Goal: Task Accomplishment & Management: Use online tool/utility

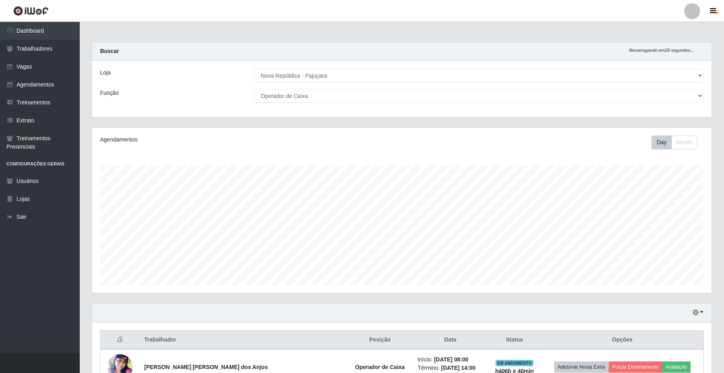
select select "65"
select select "22"
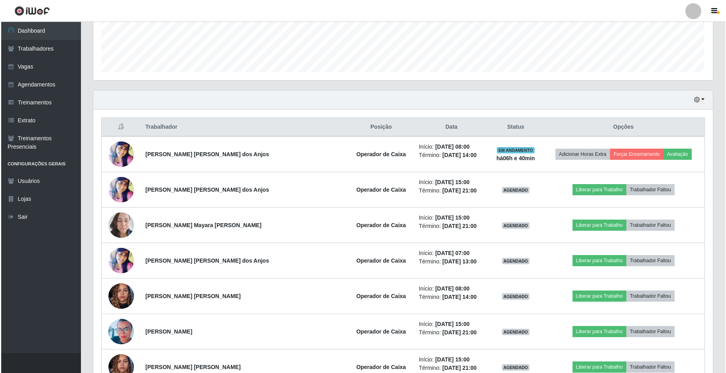
scroll to position [233, 0]
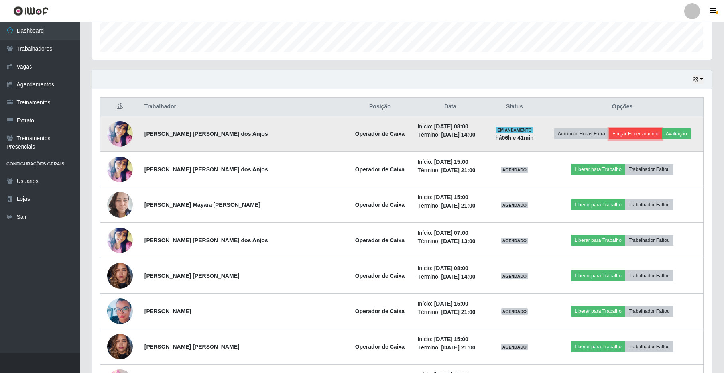
click at [633, 136] on button "Forçar Encerramento" at bounding box center [634, 133] width 53 height 11
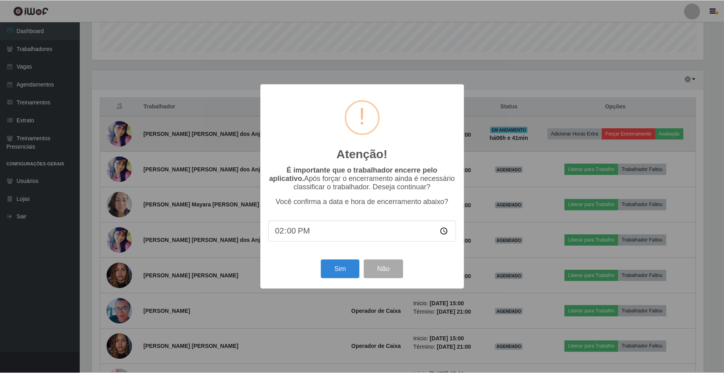
scroll to position [166, 613]
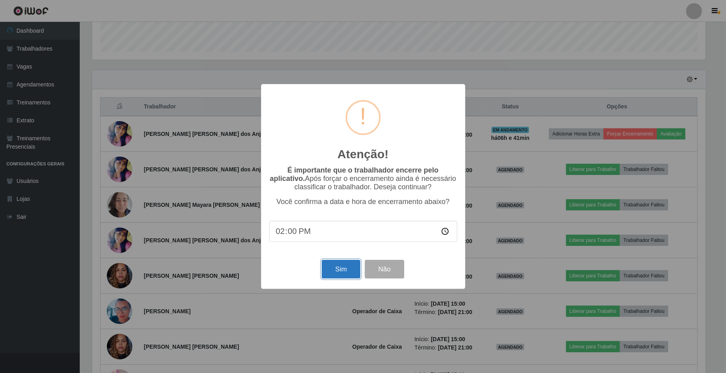
click at [345, 273] on button "Sim" at bounding box center [341, 269] width 39 height 19
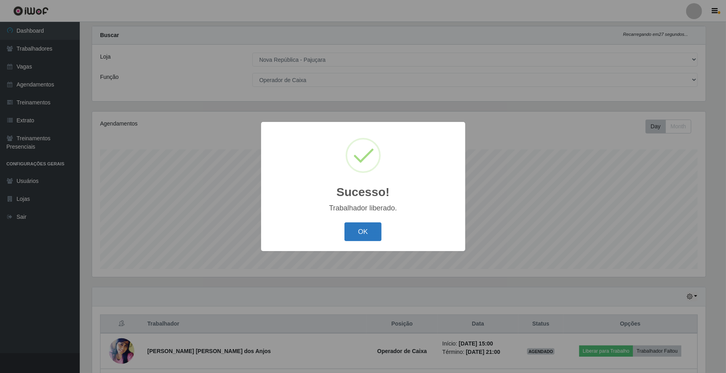
click at [364, 237] on button "OK" at bounding box center [362, 231] width 37 height 19
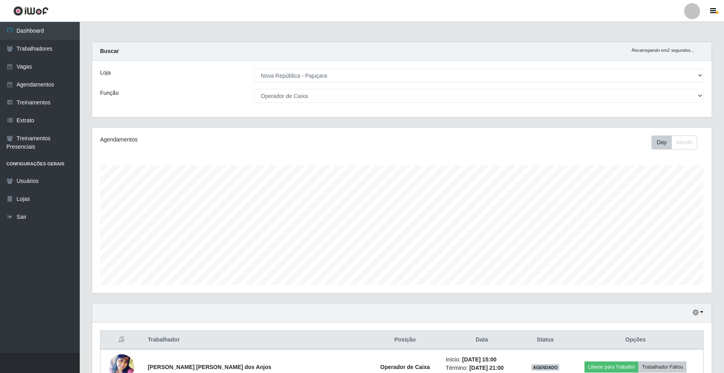
scroll to position [263, 0]
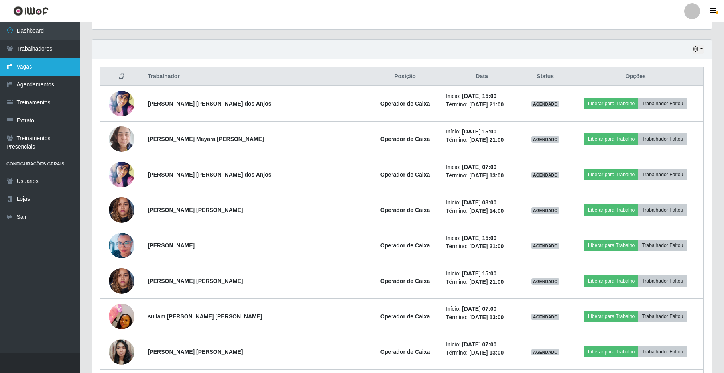
click at [27, 61] on link "Vagas" at bounding box center [40, 67] width 80 height 18
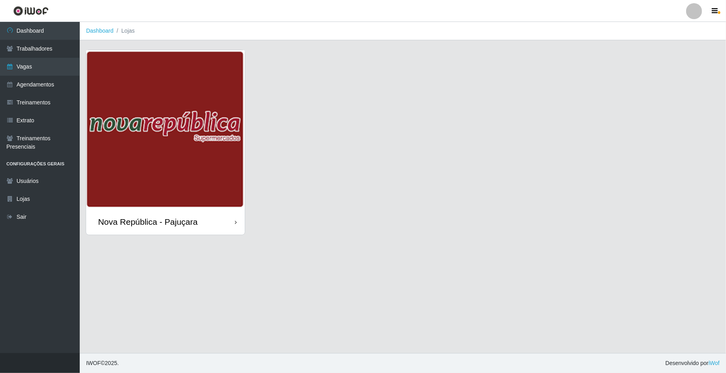
click at [171, 225] on div "Nova República - Pajuçara" at bounding box center [148, 222] width 100 height 10
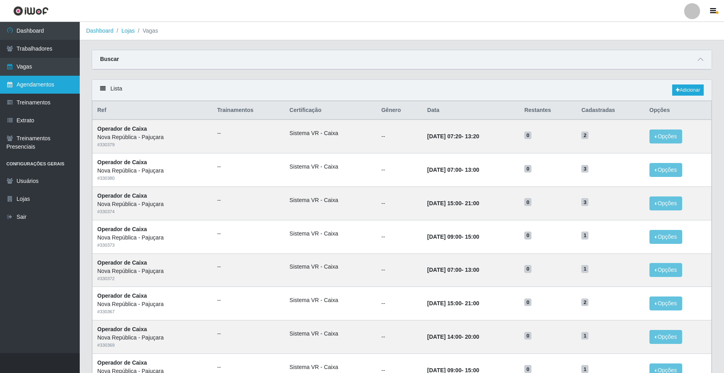
click at [38, 81] on link "Agendamentos" at bounding box center [40, 85] width 80 height 18
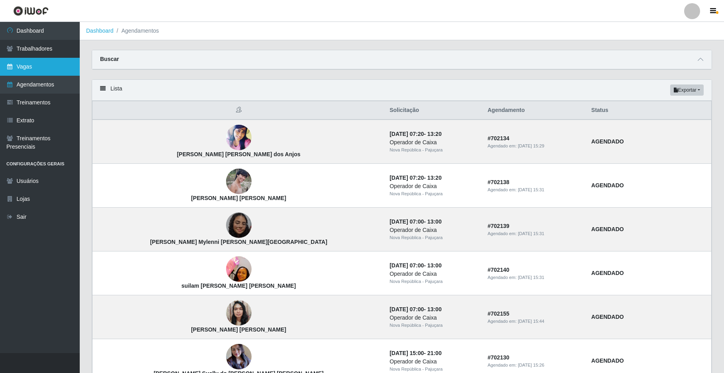
click at [42, 65] on link "Vagas" at bounding box center [40, 67] width 80 height 18
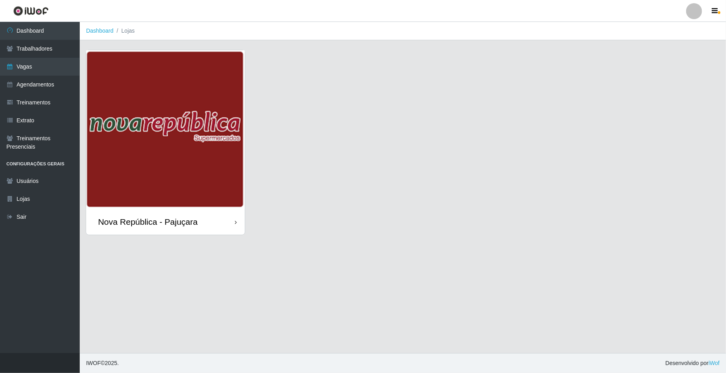
click at [174, 219] on div "Nova República - Pajuçara" at bounding box center [148, 222] width 100 height 10
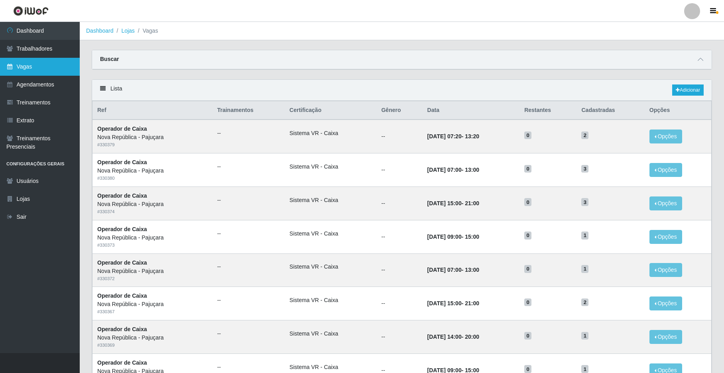
click at [29, 67] on link "Vagas" at bounding box center [40, 67] width 80 height 18
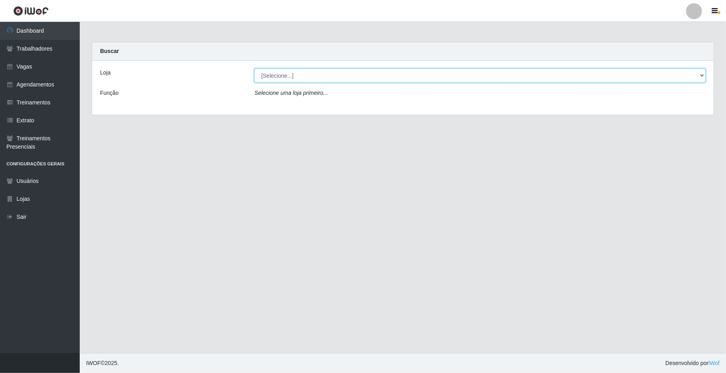
click at [700, 76] on select "[Selecione...] Nova República - Pajuçara" at bounding box center [479, 76] width 451 height 14
select select "65"
click at [254, 69] on select "[Selecione...] Nova República - Pajuçara" at bounding box center [479, 76] width 451 height 14
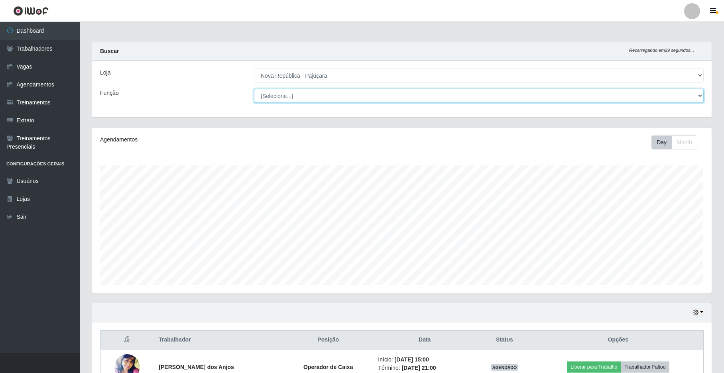
click at [703, 93] on select "[Selecione...] Balconista Operador de Caixa Repositor" at bounding box center [478, 96] width 449 height 14
select select "22"
click at [254, 89] on select "[Selecione...] Balconista Operador de Caixa Repositor" at bounding box center [478, 96] width 449 height 14
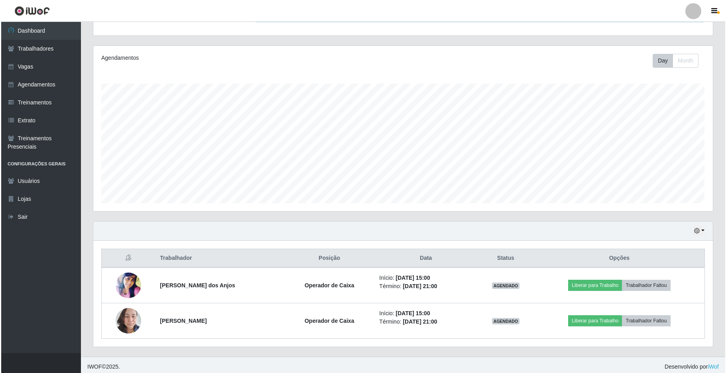
scroll to position [87, 0]
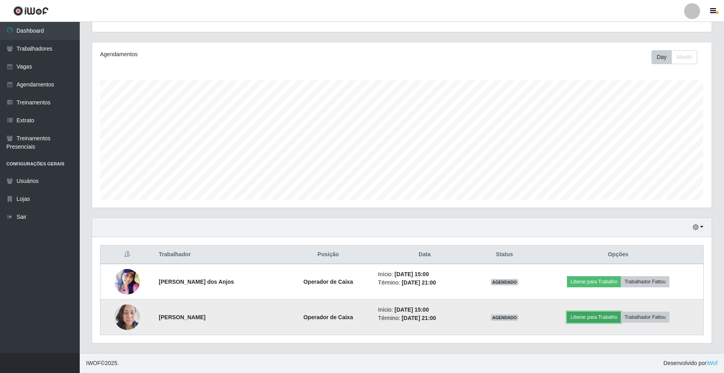
click at [587, 316] on button "Liberar para Trabalho" at bounding box center [594, 317] width 54 height 11
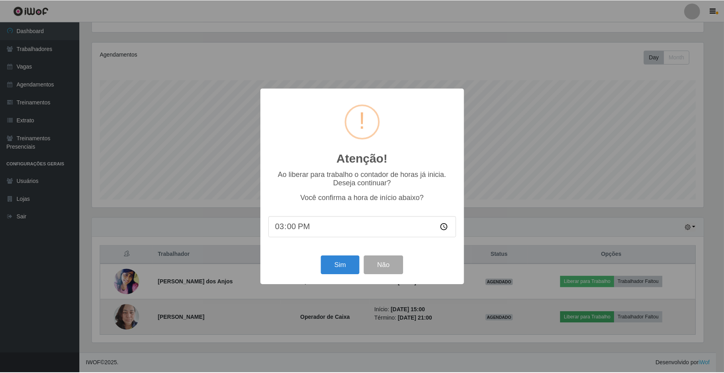
scroll to position [166, 613]
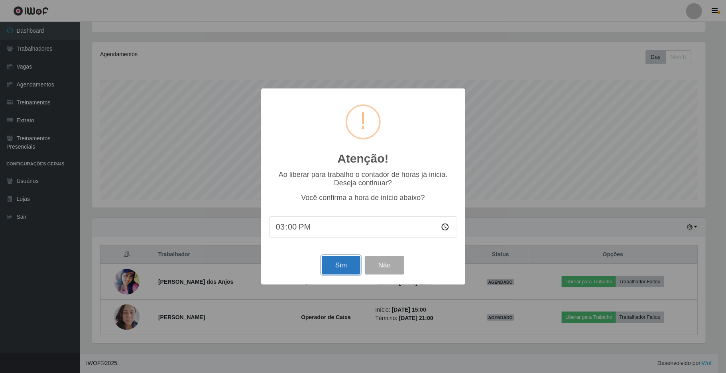
click at [338, 259] on button "Sim" at bounding box center [341, 265] width 39 height 19
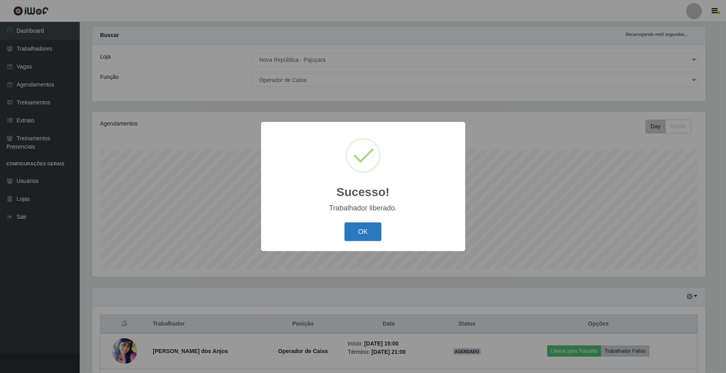
click at [357, 233] on button "OK" at bounding box center [362, 231] width 37 height 19
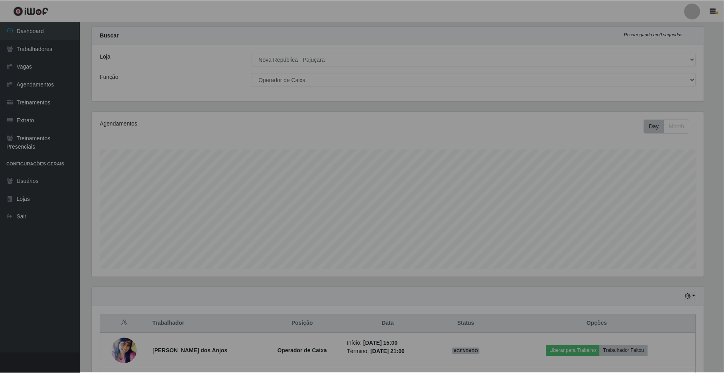
scroll to position [166, 619]
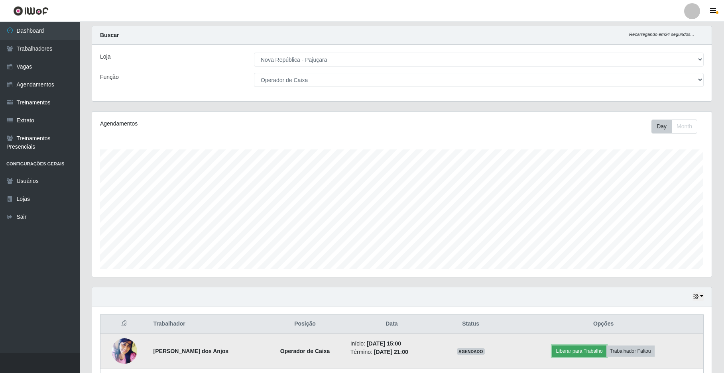
click at [584, 347] on button "Liberar para Trabalho" at bounding box center [579, 350] width 54 height 11
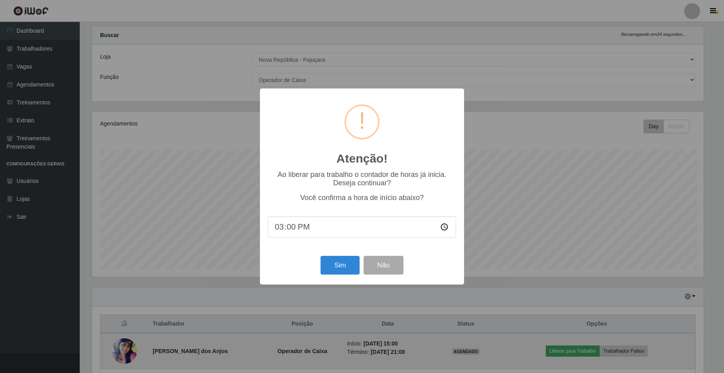
scroll to position [166, 613]
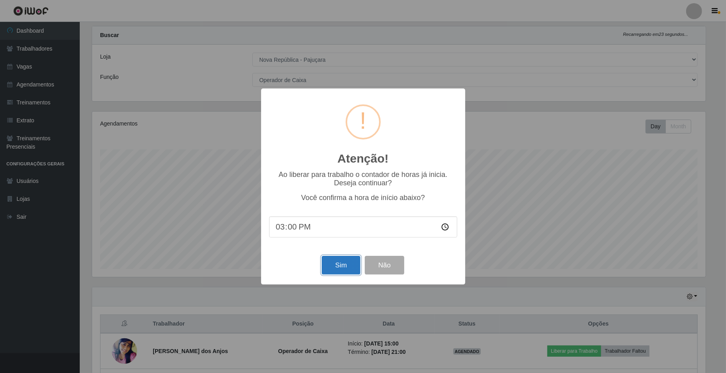
click at [327, 263] on button "Sim" at bounding box center [341, 265] width 39 height 19
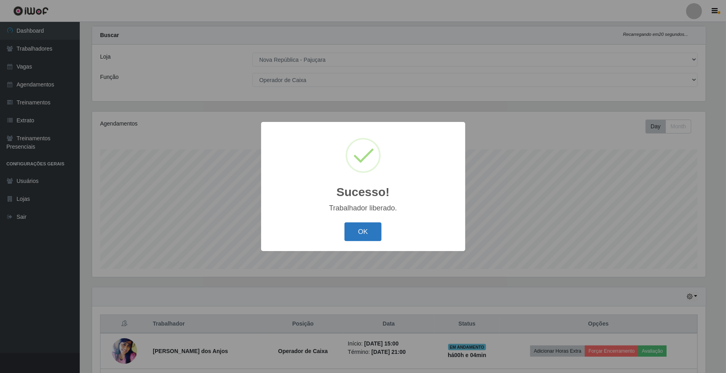
click at [368, 236] on button "OK" at bounding box center [362, 231] width 37 height 19
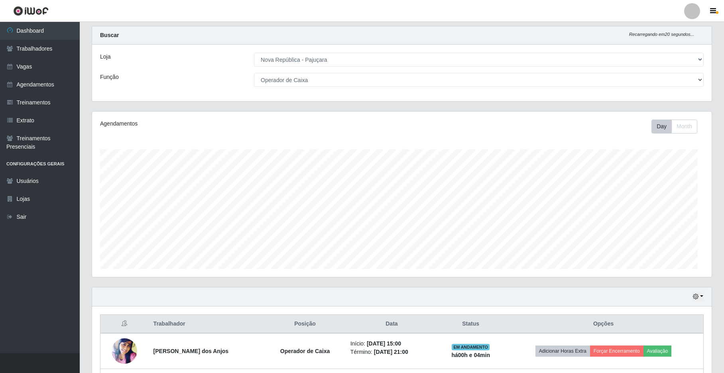
scroll to position [166, 619]
